Goal: Task Accomplishment & Management: Use online tool/utility

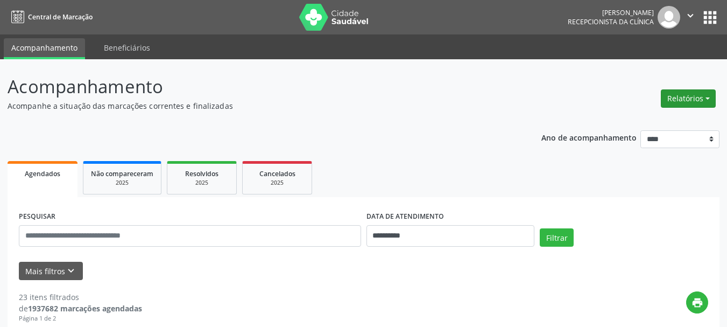
click at [685, 106] on button "Relatórios" at bounding box center [688, 98] width 55 height 18
click at [645, 123] on link "Agendamentos" at bounding box center [659, 121] width 116 height 15
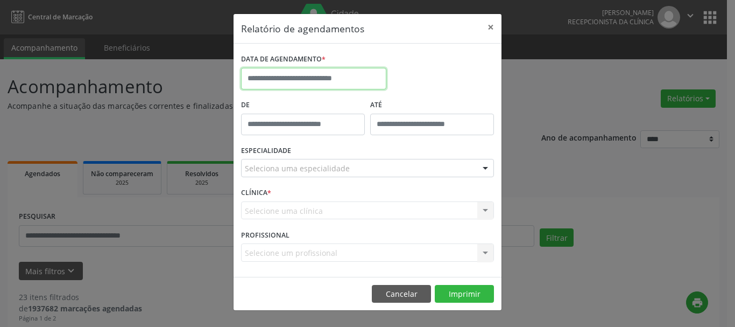
click at [309, 83] on input "text" at bounding box center [313, 79] width 145 height 22
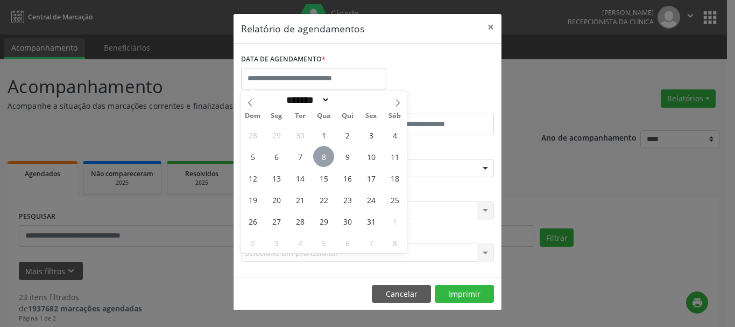
click at [322, 155] on span "8" at bounding box center [323, 156] width 21 height 21
type input "**********"
click at [322, 156] on span "8" at bounding box center [323, 156] width 21 height 21
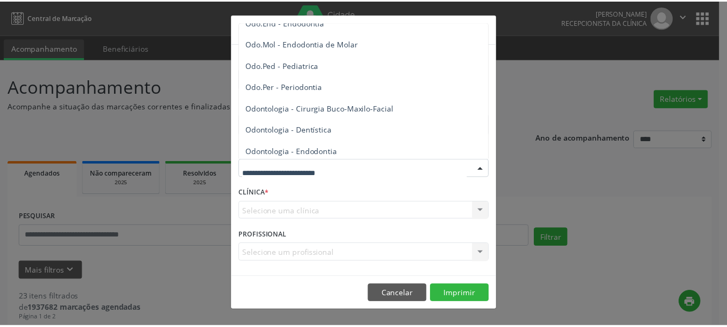
scroll to position [1561, 0]
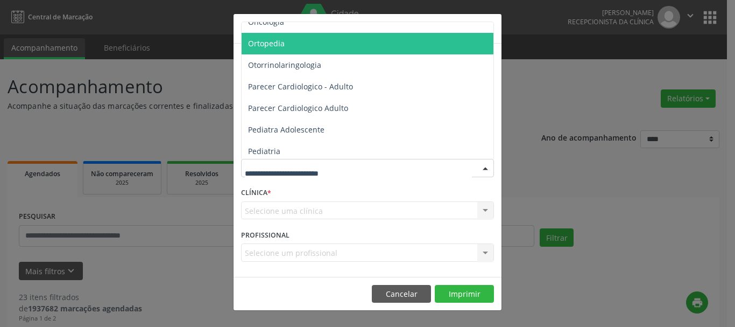
click at [280, 38] on span "Ortopedia" at bounding box center [266, 43] width 37 height 10
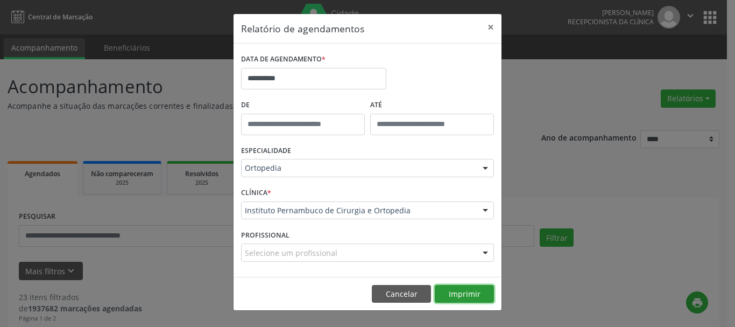
click at [460, 292] on button "Imprimir" at bounding box center [464, 294] width 59 height 18
click at [490, 30] on button "×" at bounding box center [491, 27] width 22 height 26
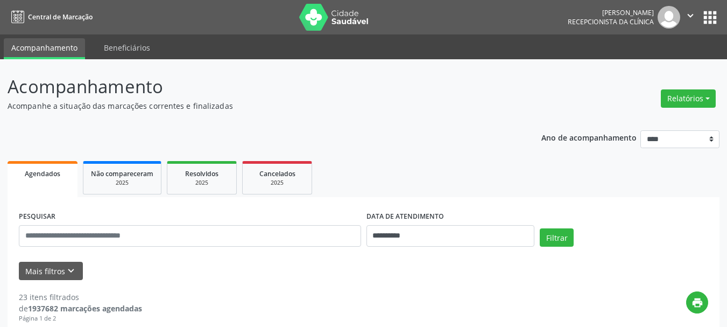
click at [691, 15] on icon "" at bounding box center [691, 16] width 12 height 12
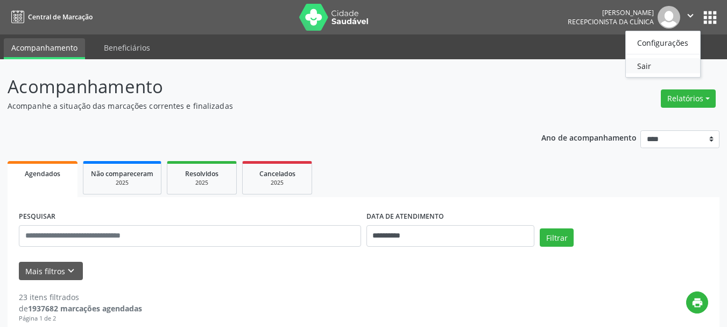
click at [655, 61] on link "Sair" at bounding box center [663, 65] width 74 height 15
